Goal: Transaction & Acquisition: Purchase product/service

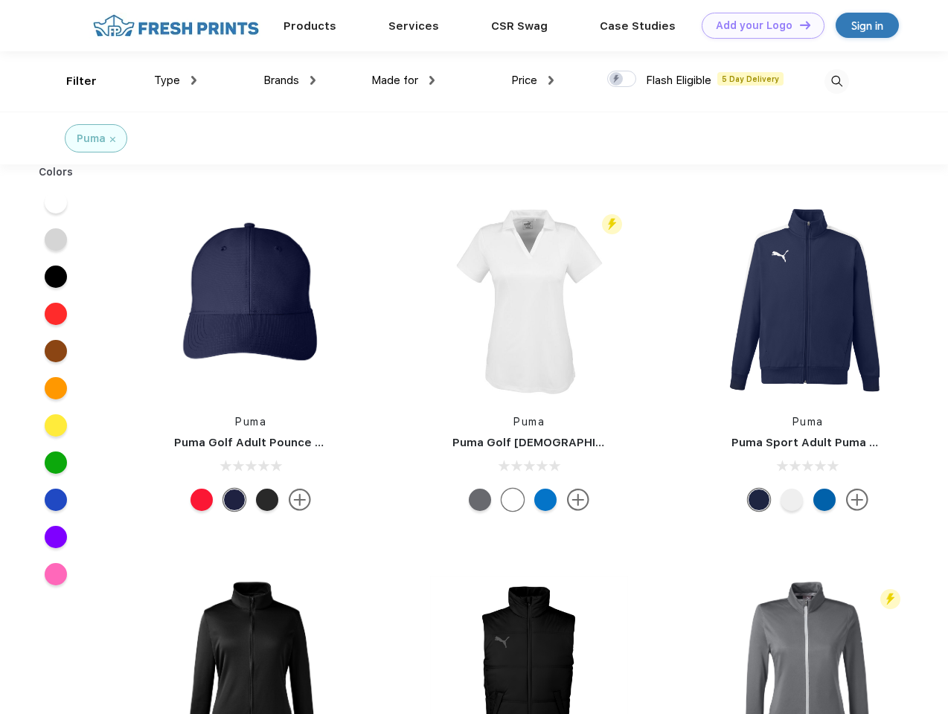
click at [758, 25] on link "Add your Logo Design Tool" at bounding box center [763, 26] width 123 height 26
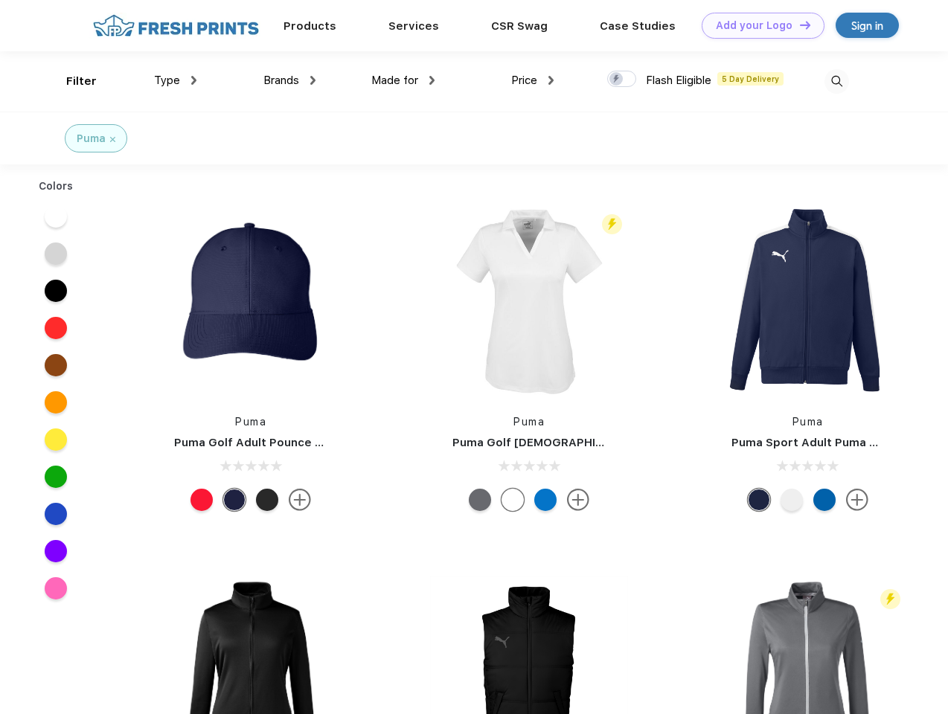
click at [0, 0] on div "Design Tool" at bounding box center [0, 0] width 0 height 0
click at [798, 25] on link "Add your Logo Design Tool" at bounding box center [763, 26] width 123 height 26
click at [71, 81] on div "Filter" at bounding box center [81, 81] width 31 height 17
click at [176, 80] on span "Type" at bounding box center [167, 80] width 26 height 13
click at [289, 80] on span "Brands" at bounding box center [281, 80] width 36 height 13
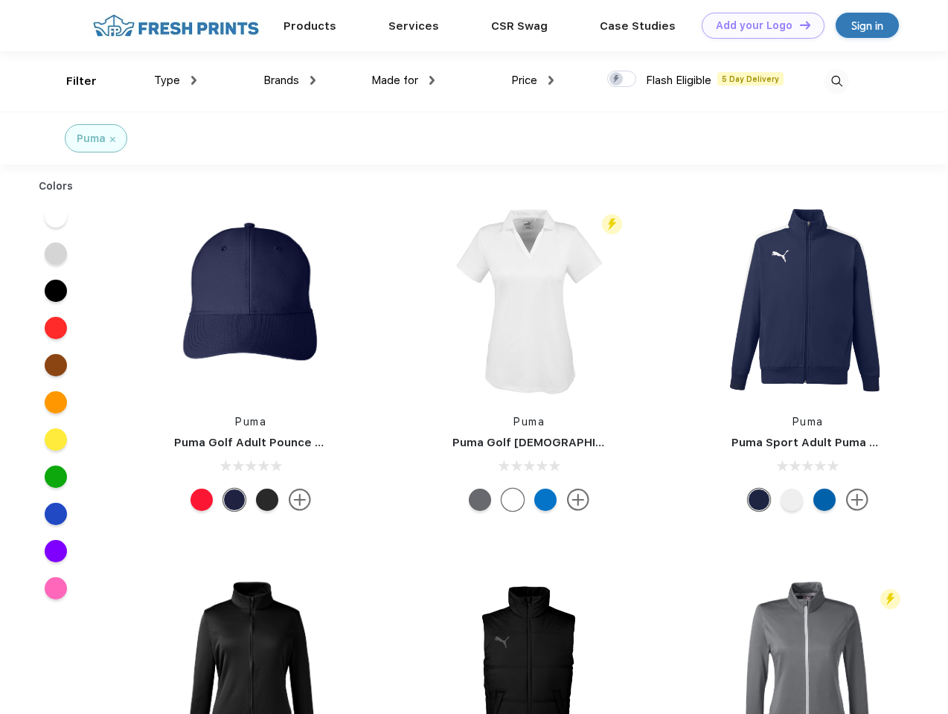
click at [403, 80] on span "Made for" at bounding box center [394, 80] width 47 height 13
click at [533, 80] on span "Price" at bounding box center [524, 80] width 26 height 13
click at [622, 80] on div at bounding box center [621, 79] width 29 height 16
click at [617, 80] on input "checkbox" at bounding box center [612, 75] width 10 height 10
click at [836, 81] on img at bounding box center [836, 81] width 25 height 25
